Goal: Navigation & Orientation: Find specific page/section

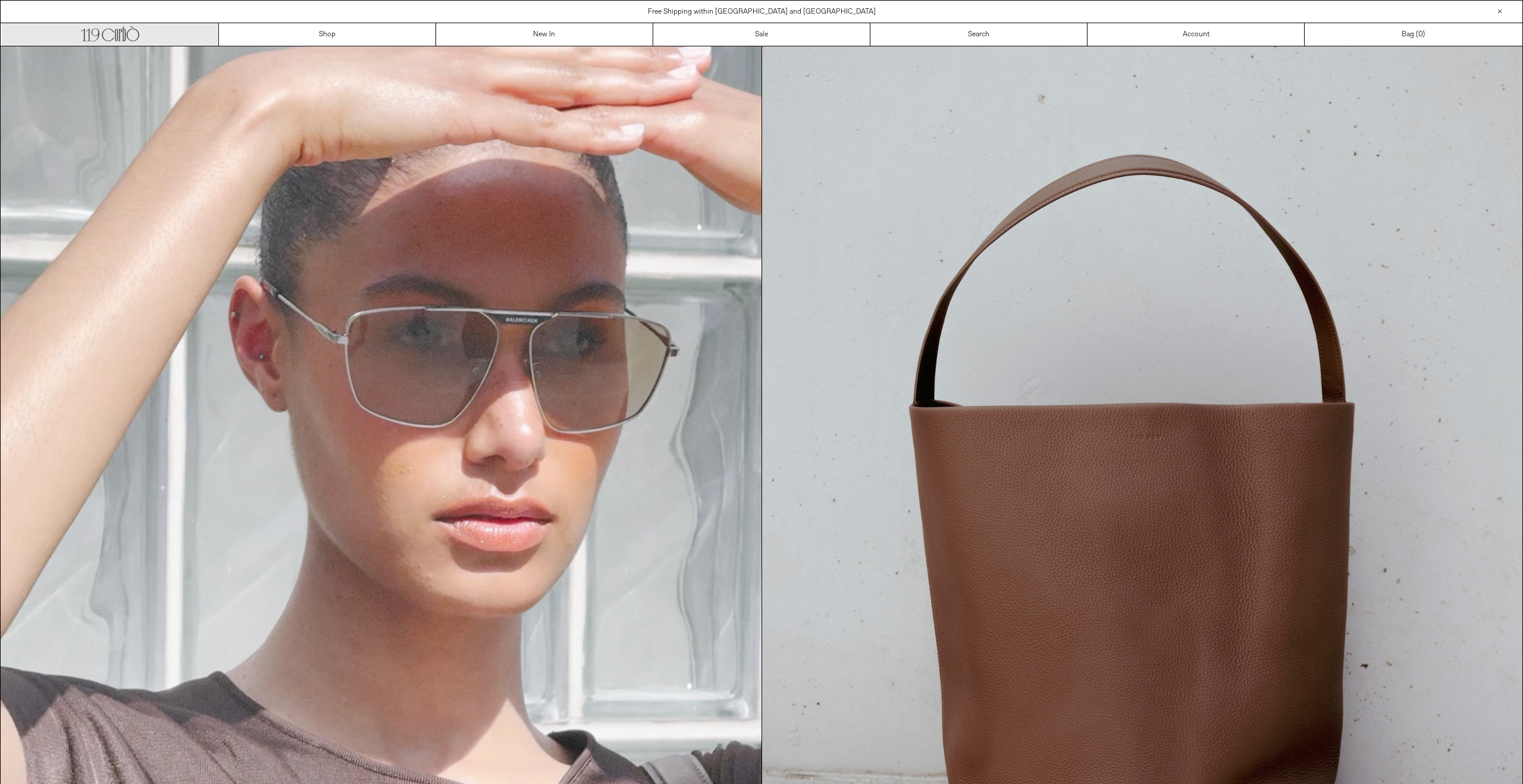
click at [118, 39] on icon at bounding box center [120, 35] width 3 height 12
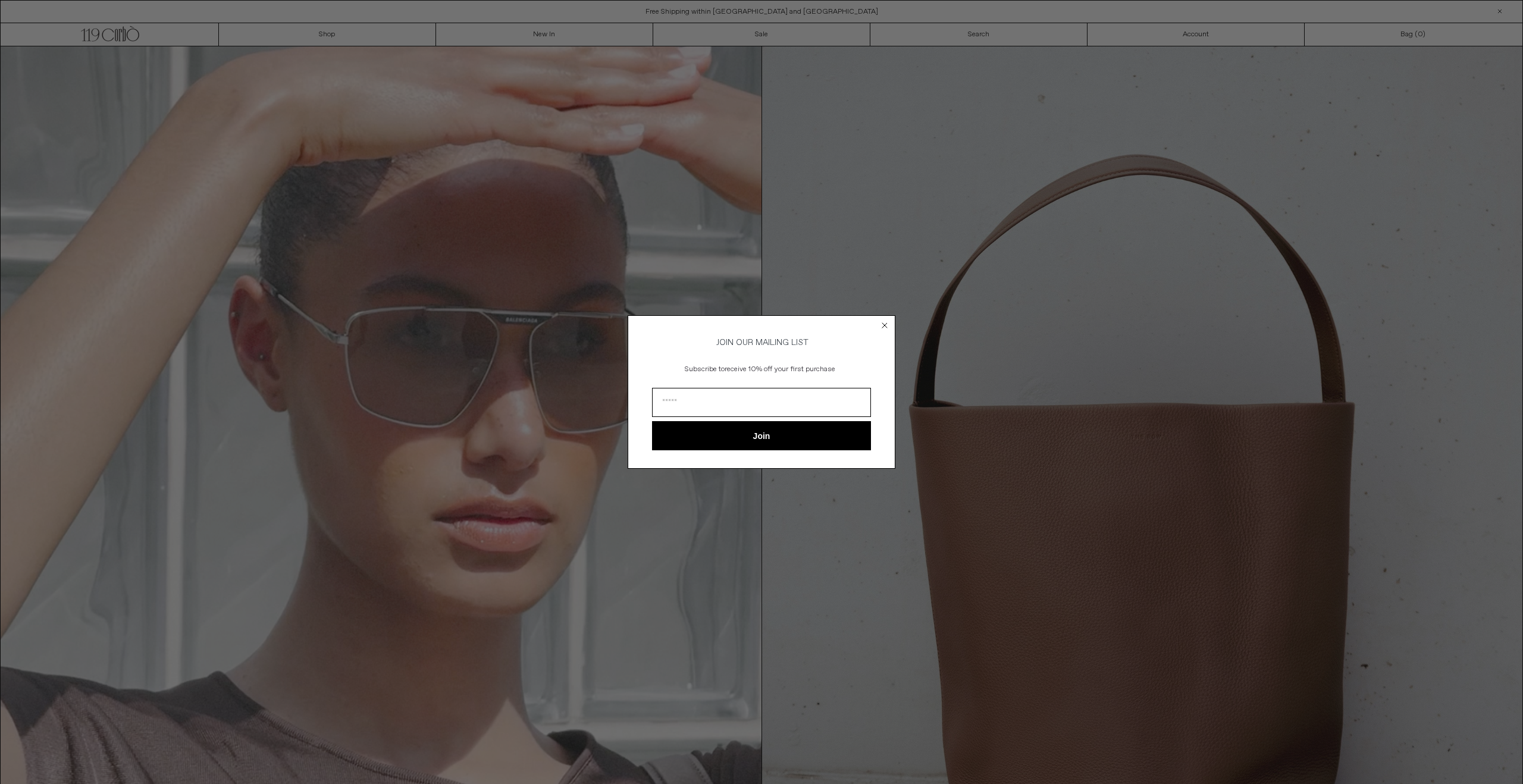
click at [884, 323] on icon "Close dialog" at bounding box center [885, 325] width 5 height 5
